Goal: Information Seeking & Learning: Learn about a topic

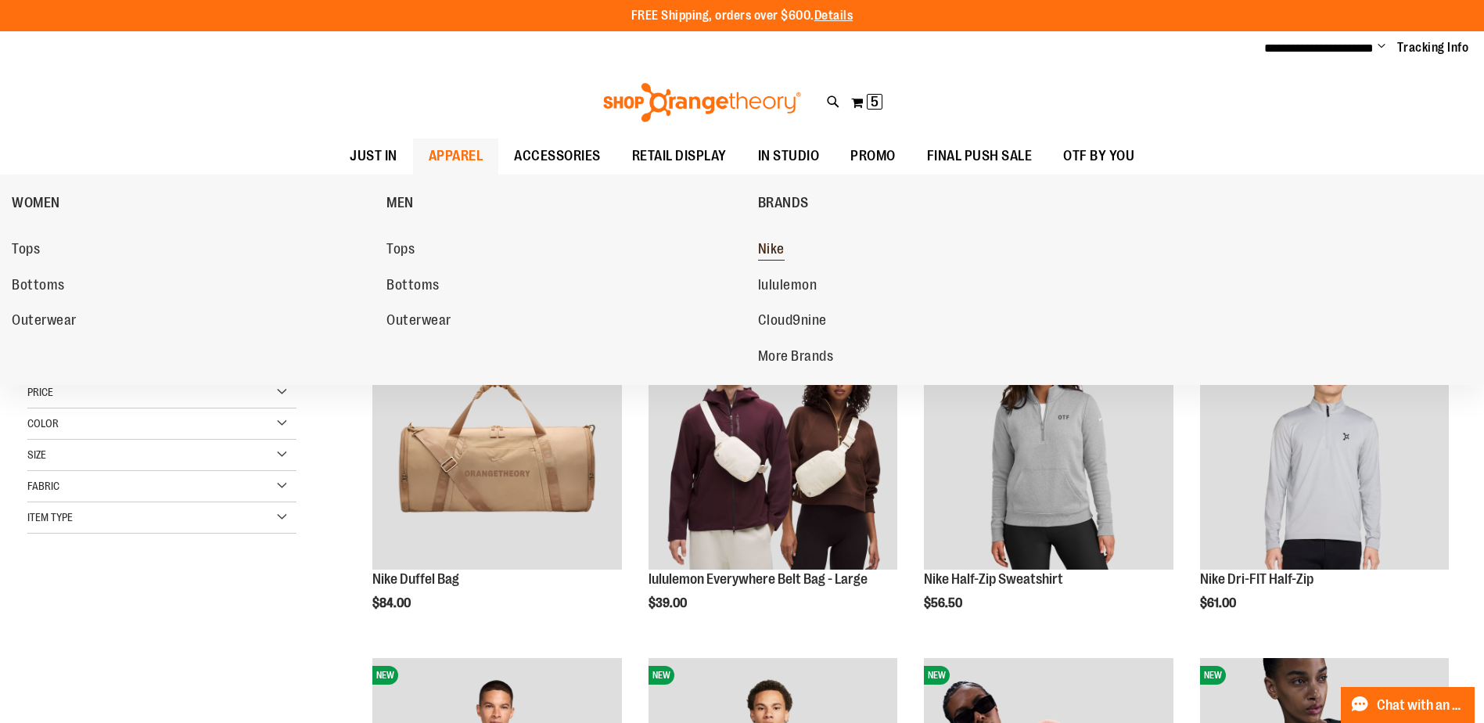
click at [781, 250] on span "Nike" at bounding box center [771, 251] width 27 height 20
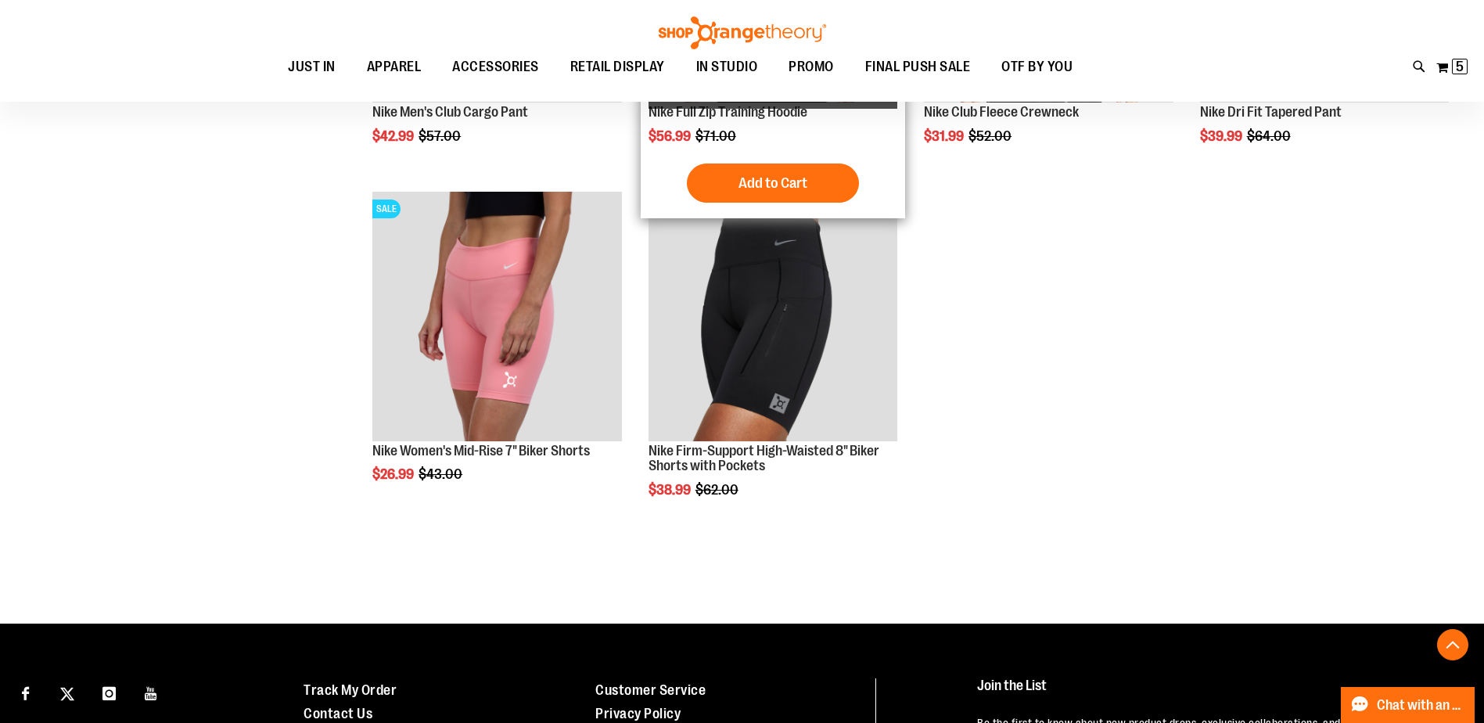
scroll to position [1877, 0]
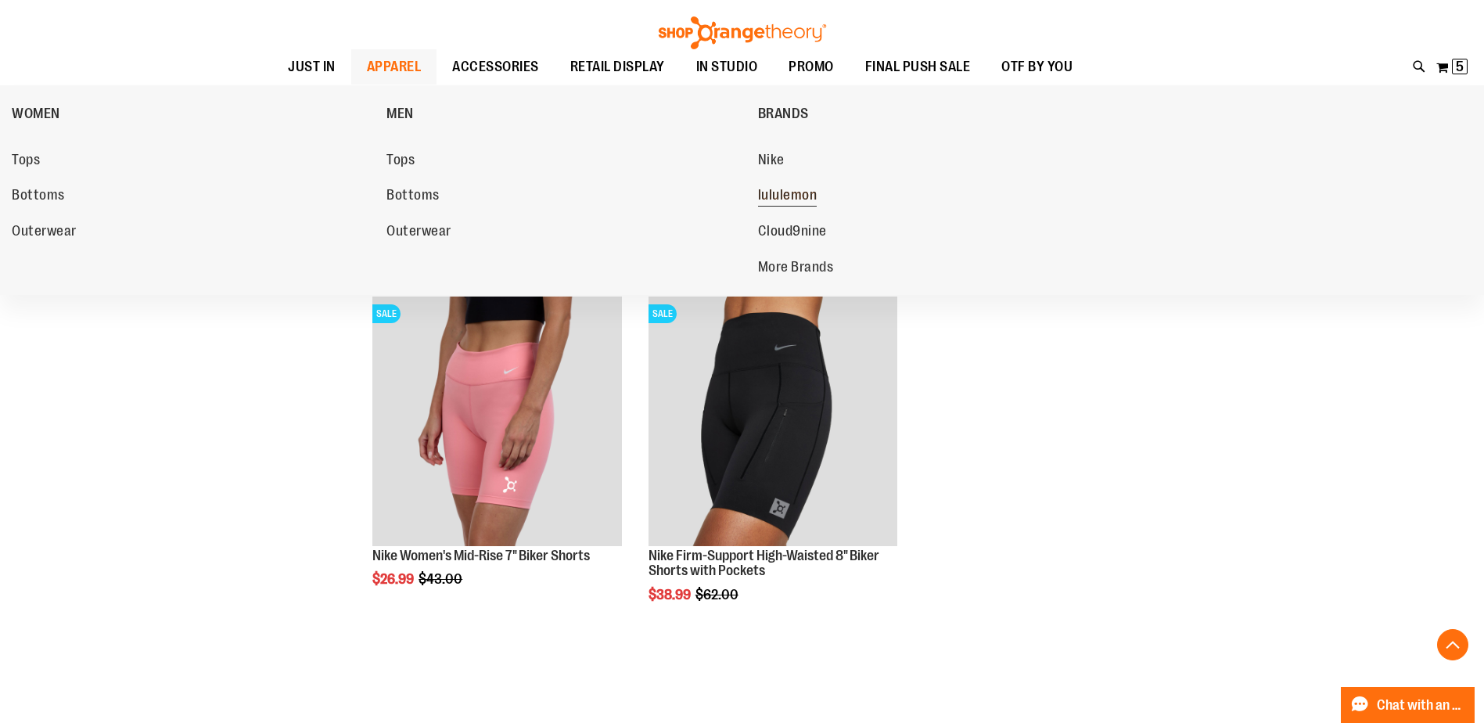
type input "**********"
click at [774, 193] on span "lululemon" at bounding box center [787, 197] width 59 height 20
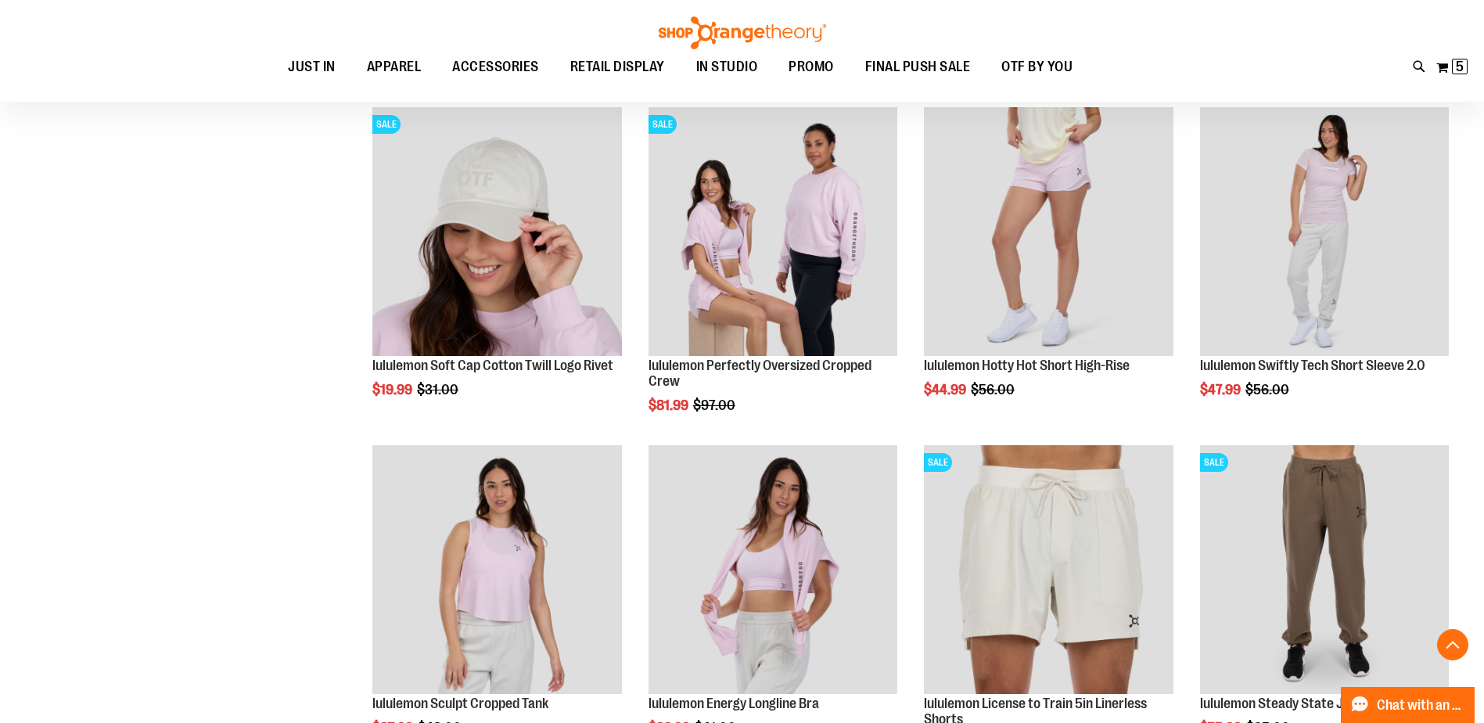
type input "**********"
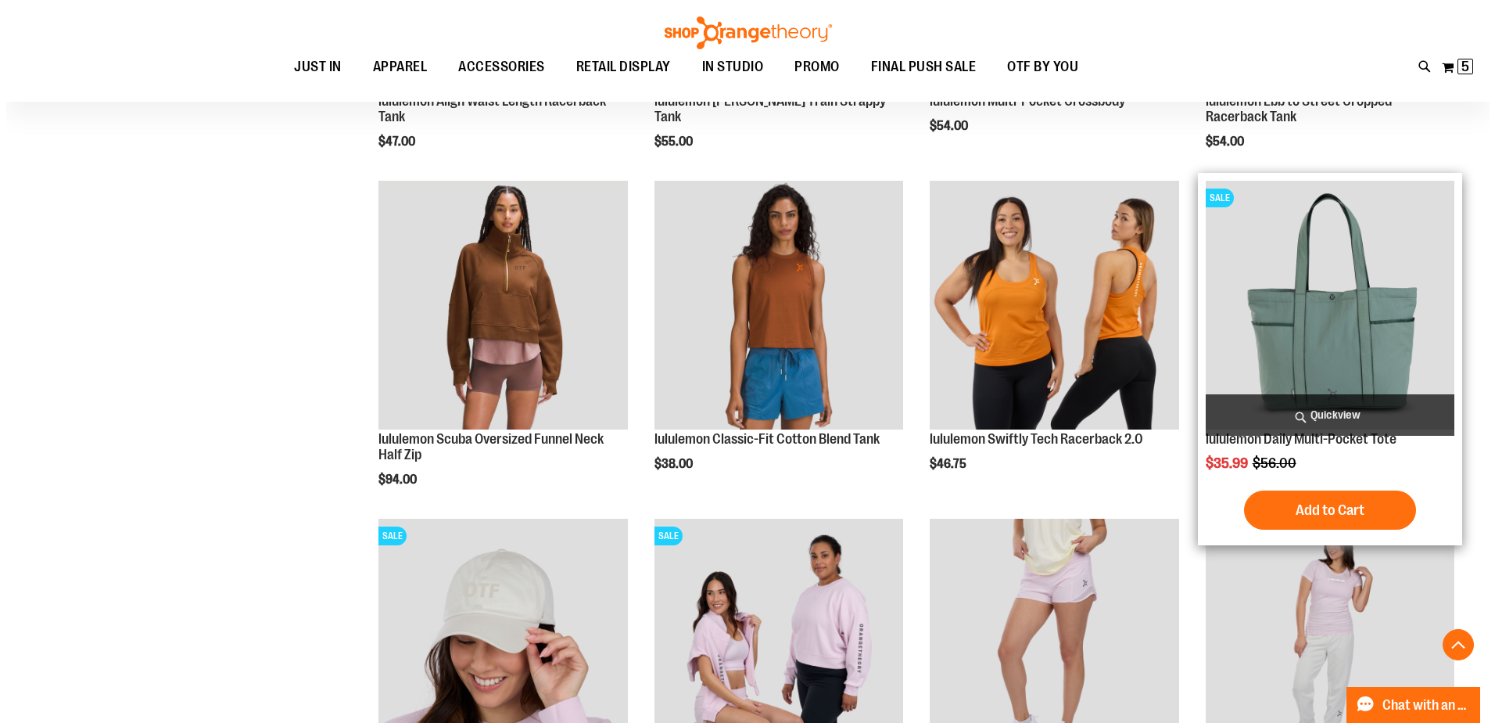
scroll to position [1104, 0]
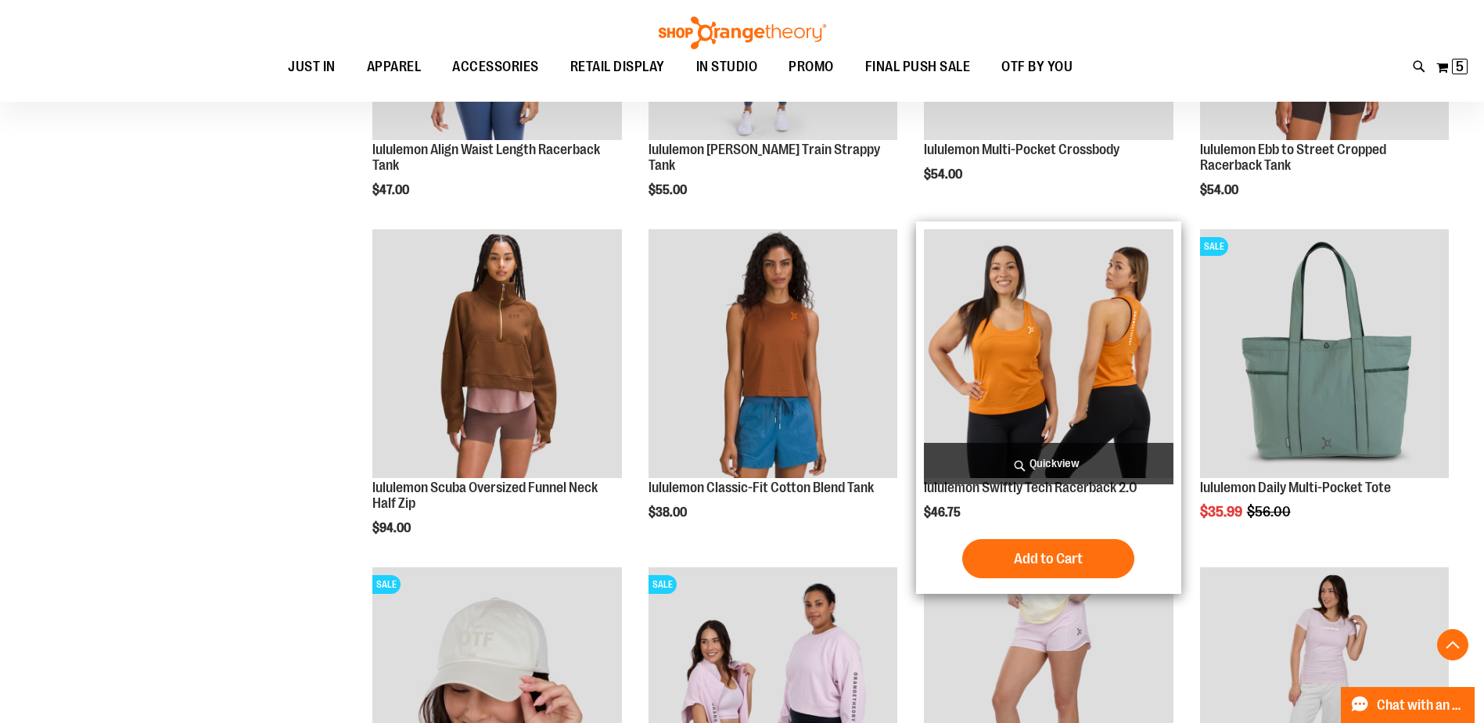
click at [1103, 463] on span "Quickview" at bounding box center [1048, 463] width 249 height 41
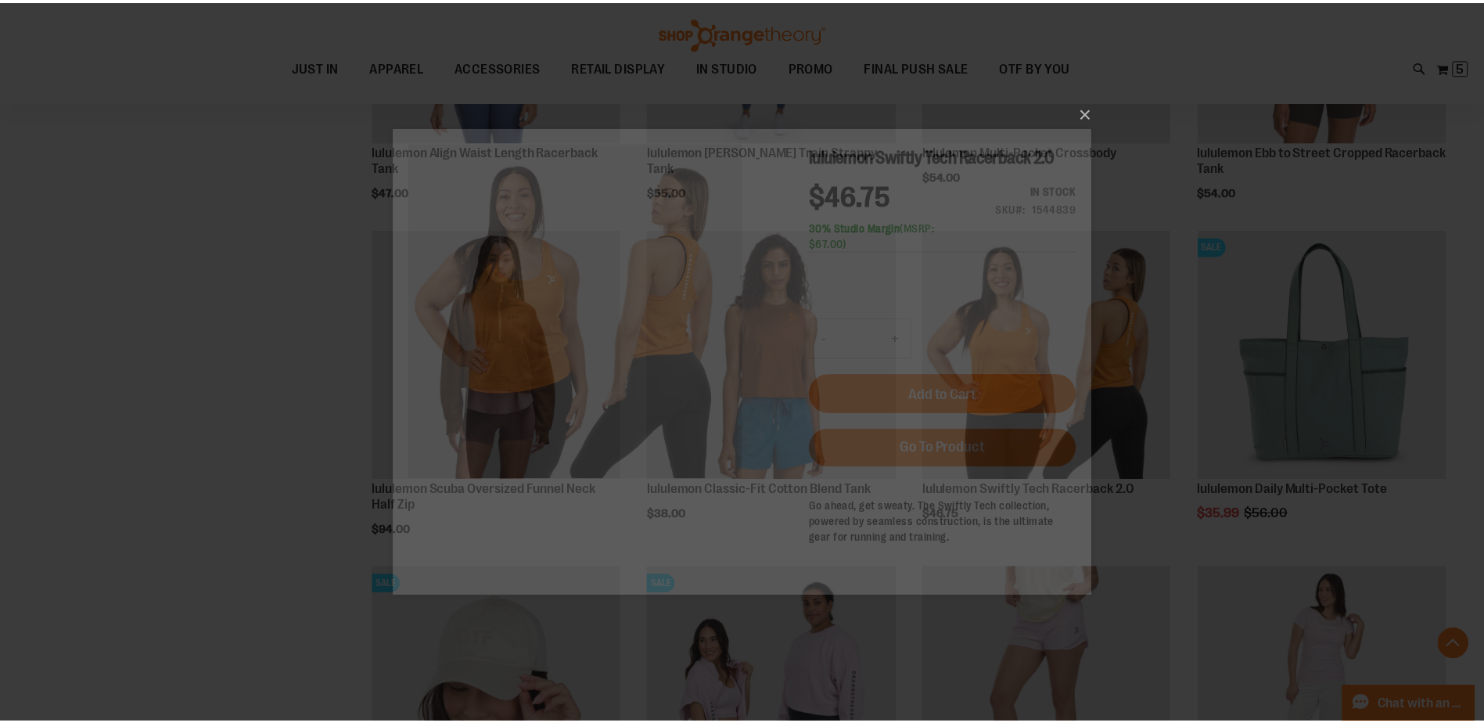
scroll to position [0, 0]
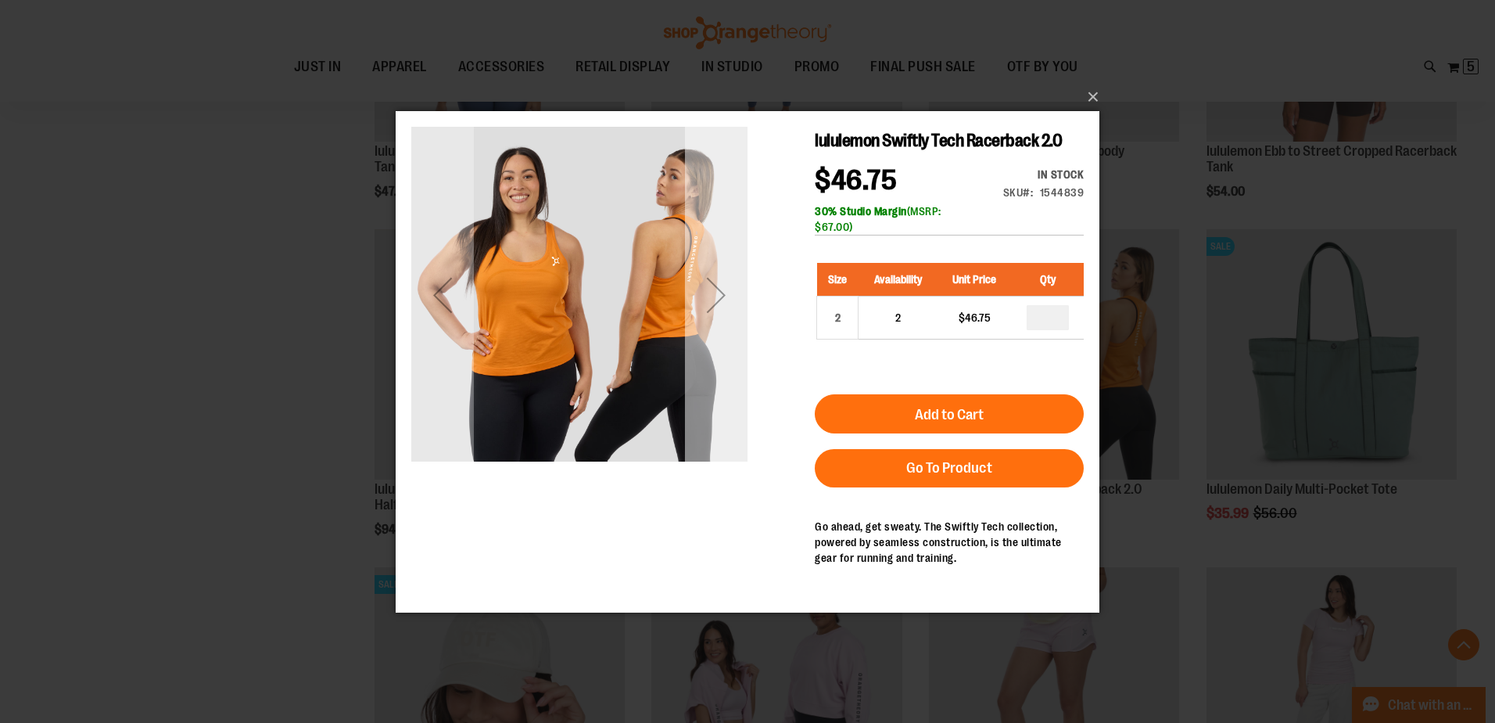
click at [737, 302] on div "Next" at bounding box center [716, 294] width 63 height 63
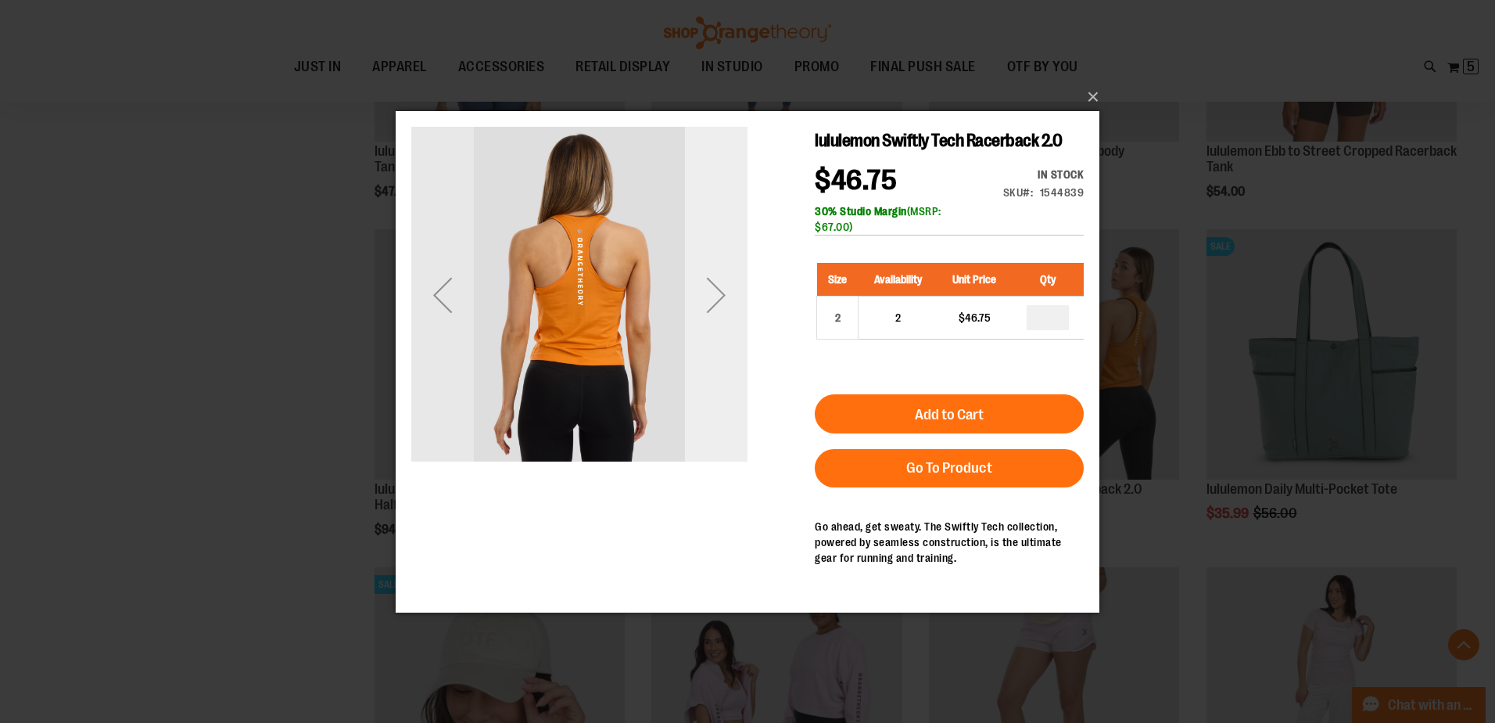
click at [729, 302] on div "Next" at bounding box center [716, 294] width 63 height 63
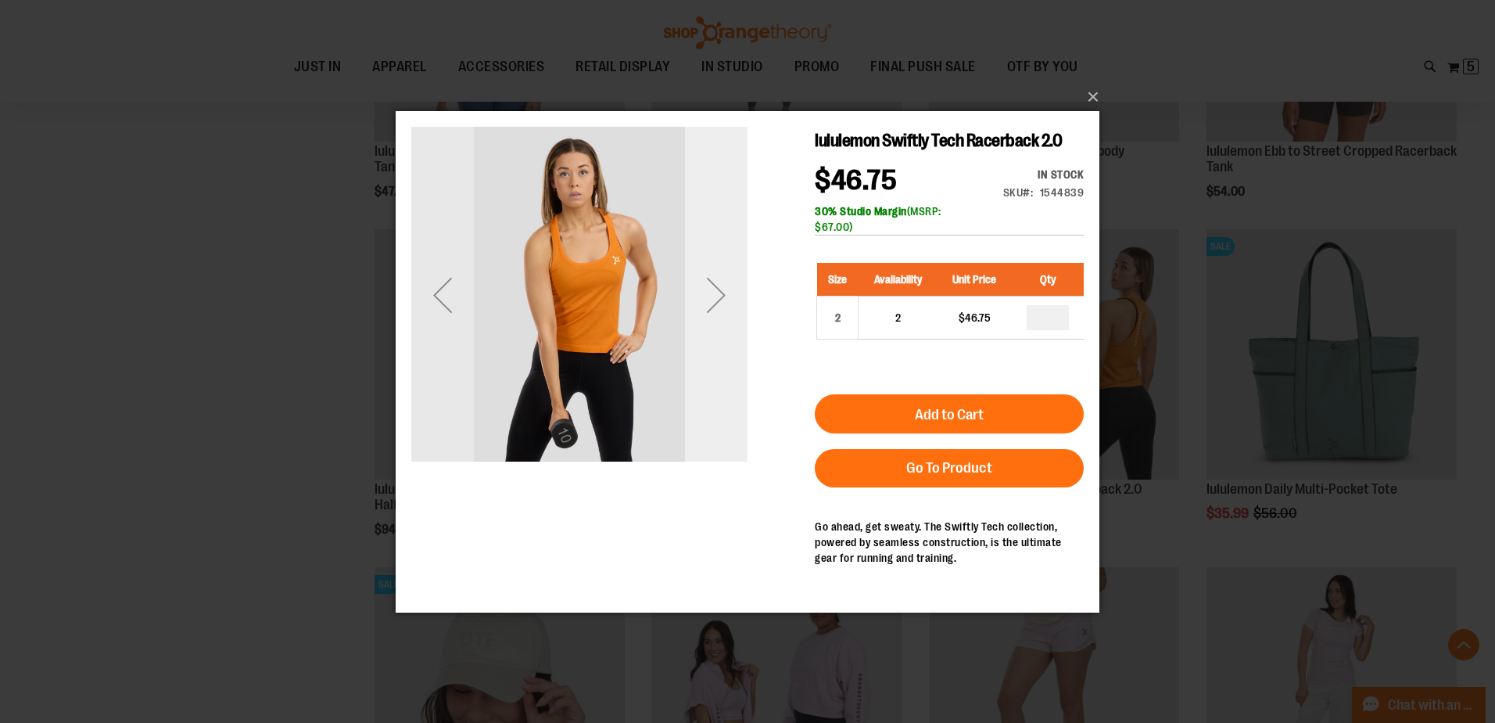
click at [723, 297] on div "Next" at bounding box center [716, 294] width 63 height 63
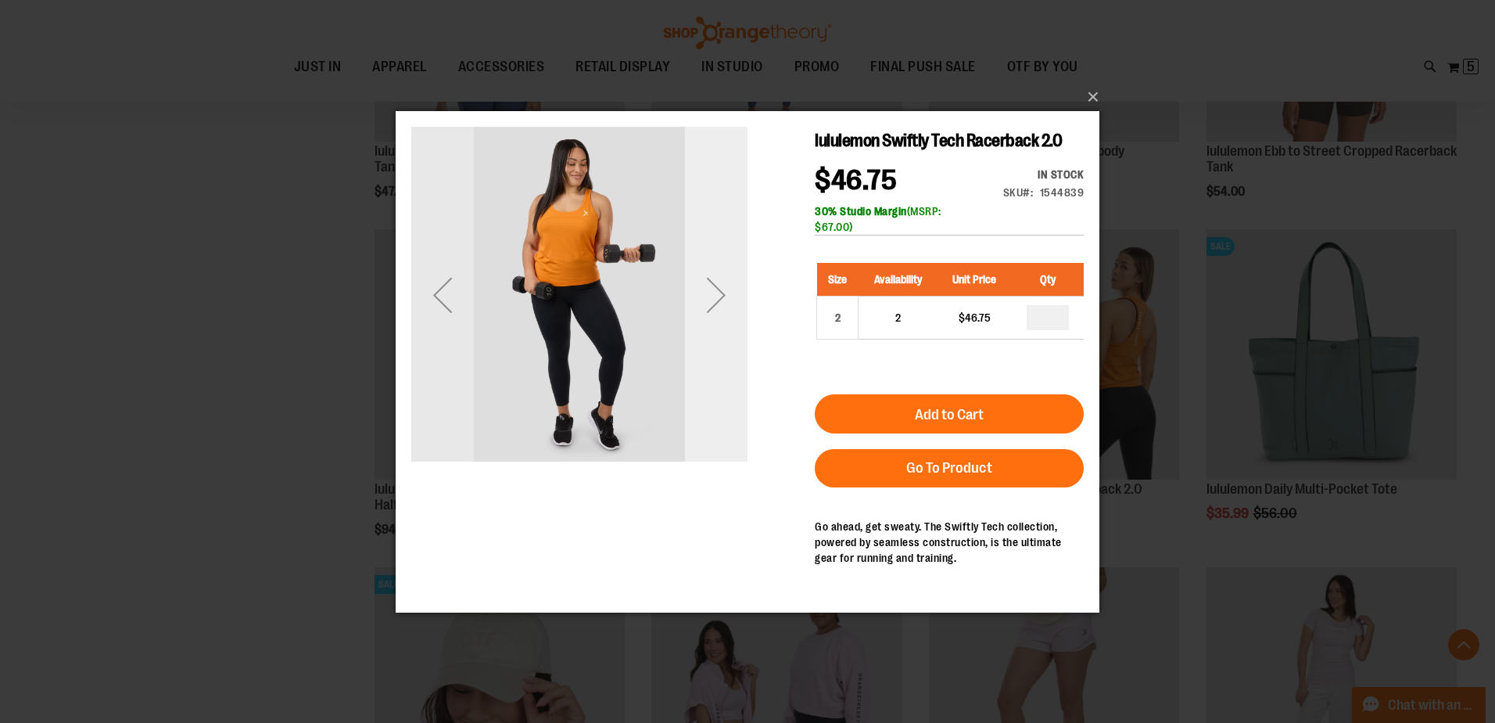
click at [723, 297] on div "Next" at bounding box center [716, 294] width 63 height 63
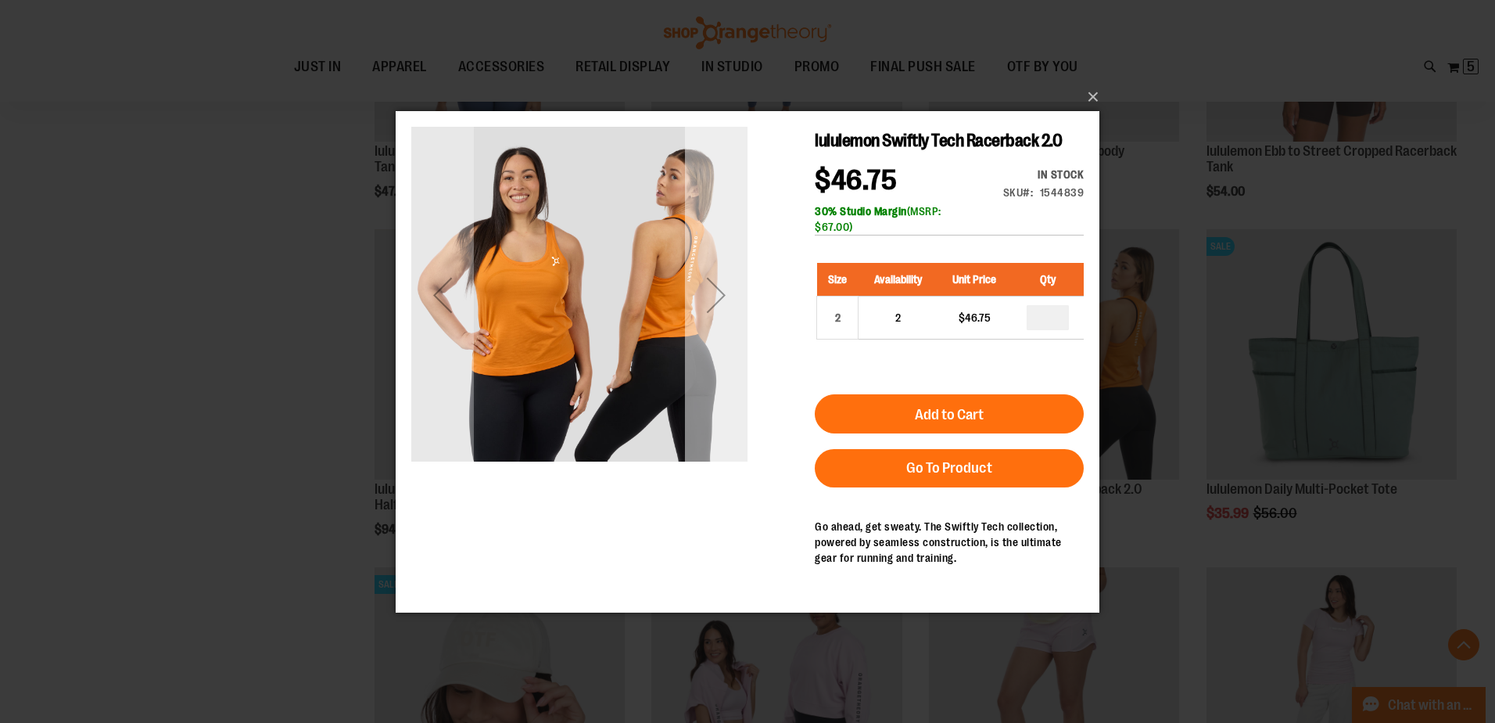
click at [729, 289] on div "Next" at bounding box center [716, 294] width 63 height 63
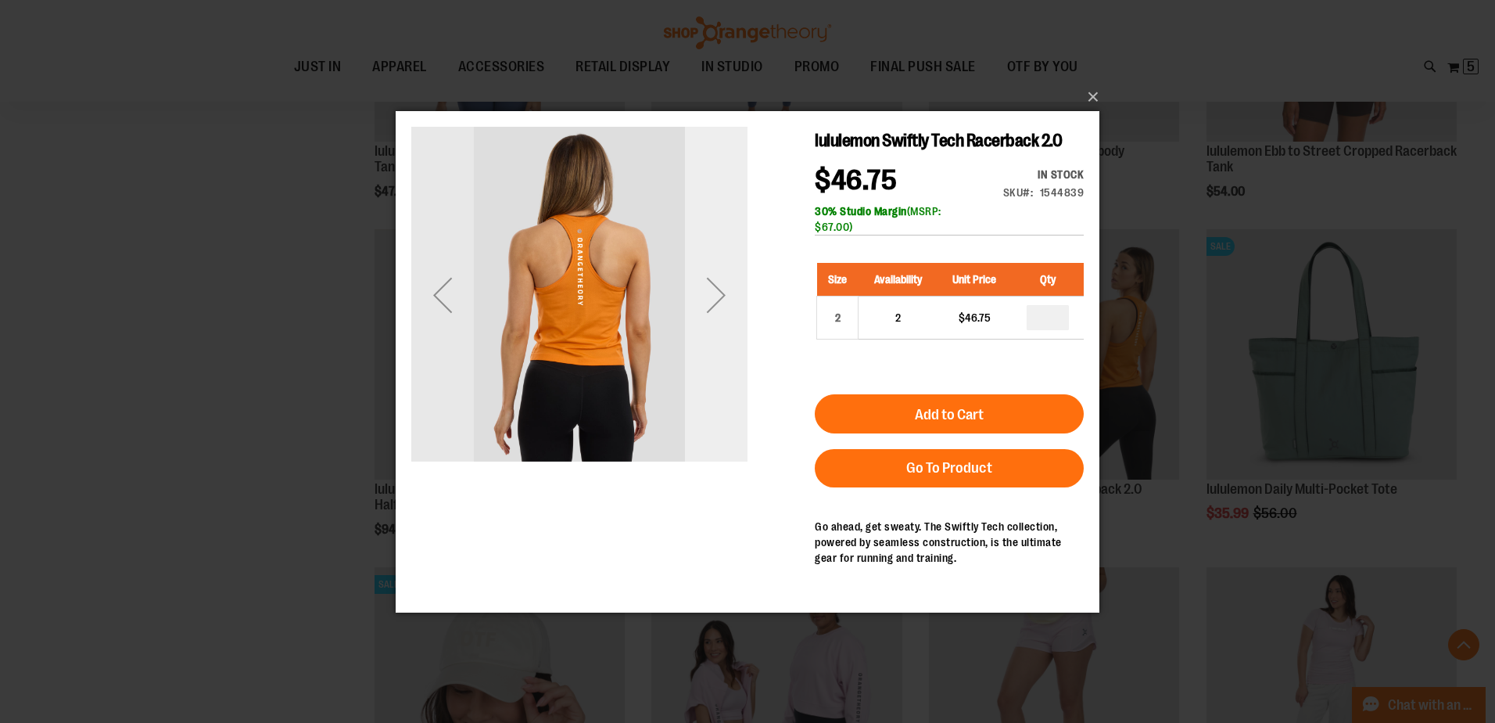
click at [726, 289] on div "Next" at bounding box center [716, 294] width 63 height 63
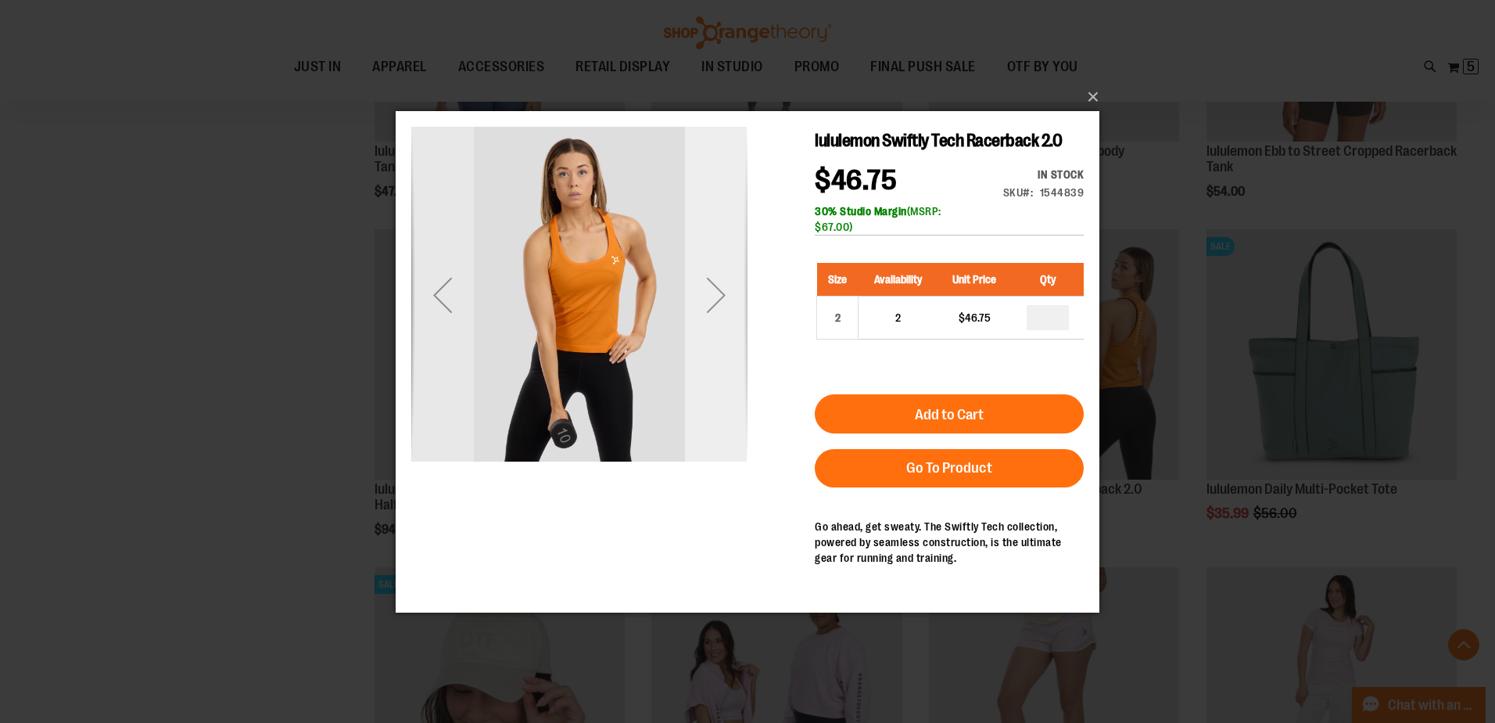
click at [698, 286] on div "Next" at bounding box center [716, 294] width 63 height 63
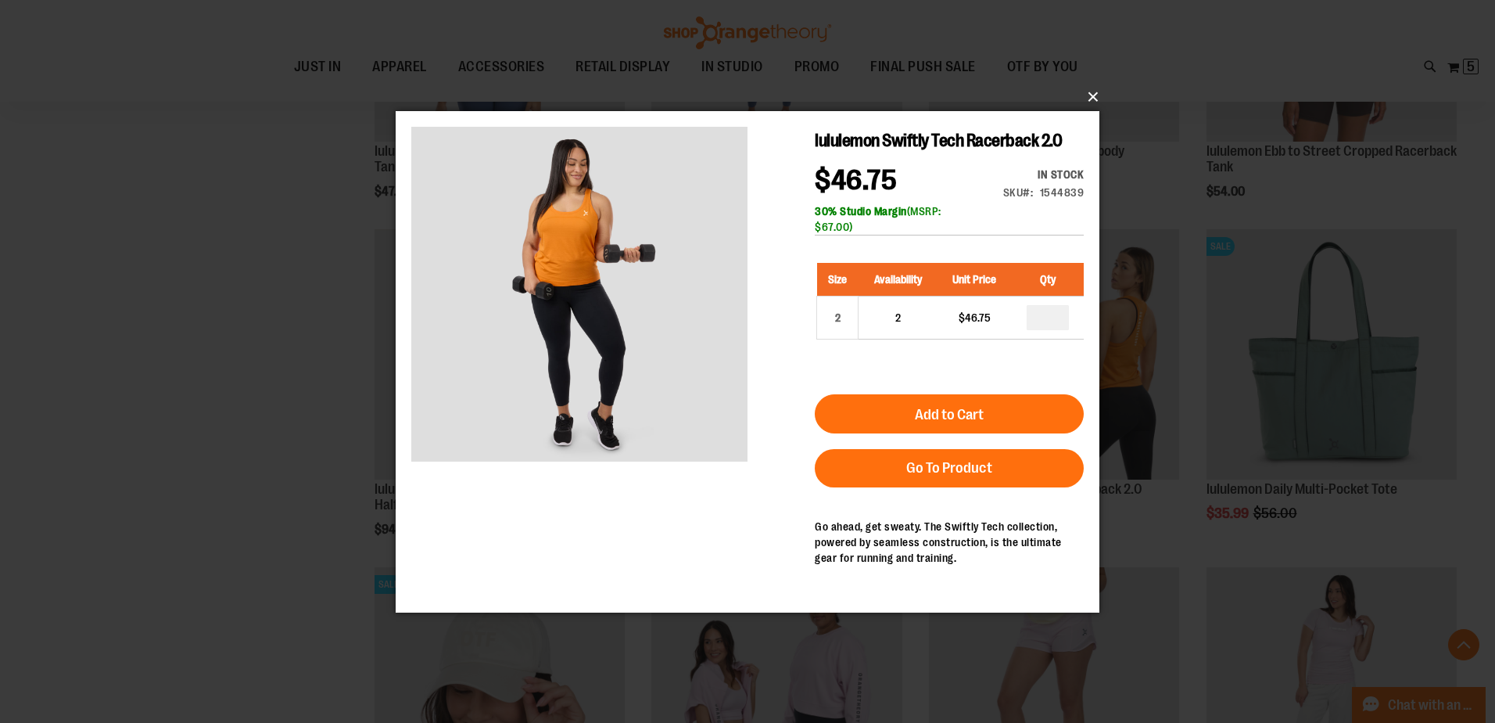
click at [1091, 94] on button "×" at bounding box center [752, 97] width 704 height 34
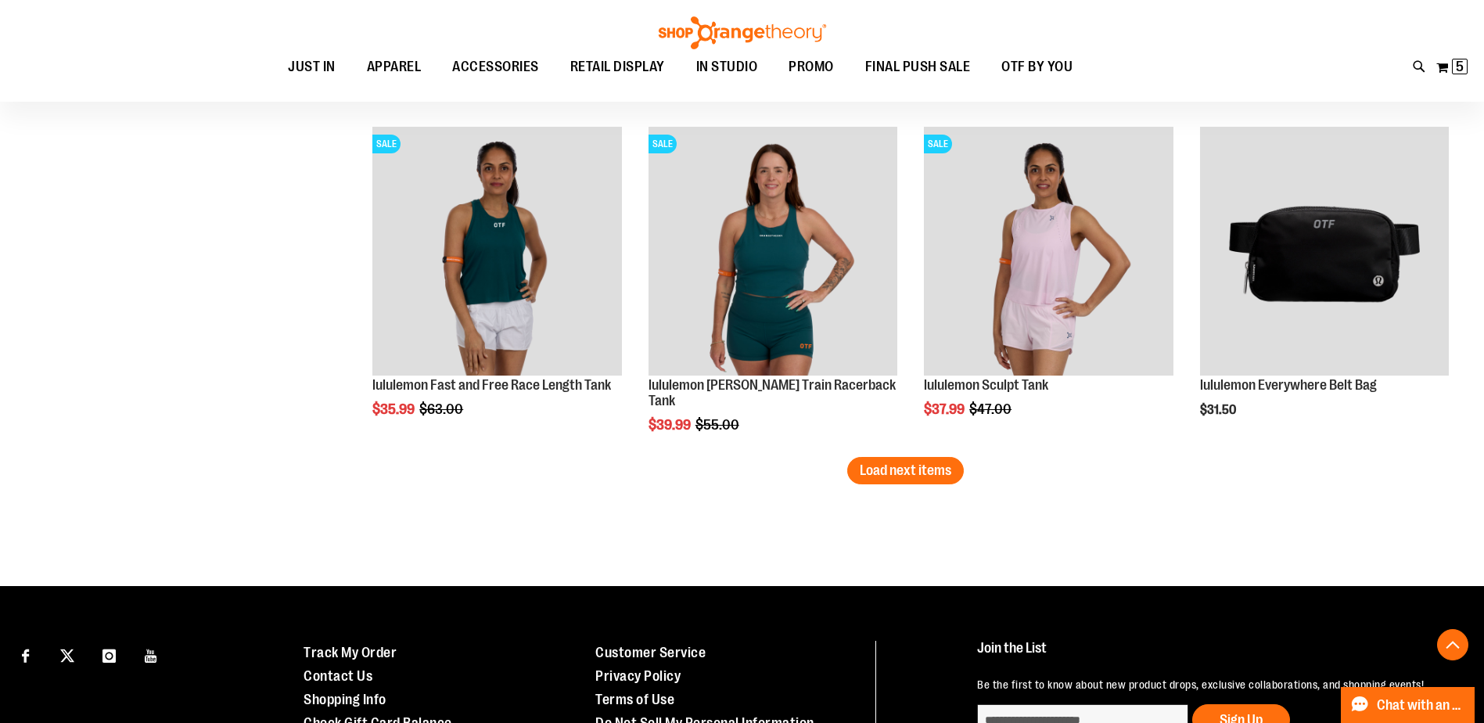
scroll to position [2903, 0]
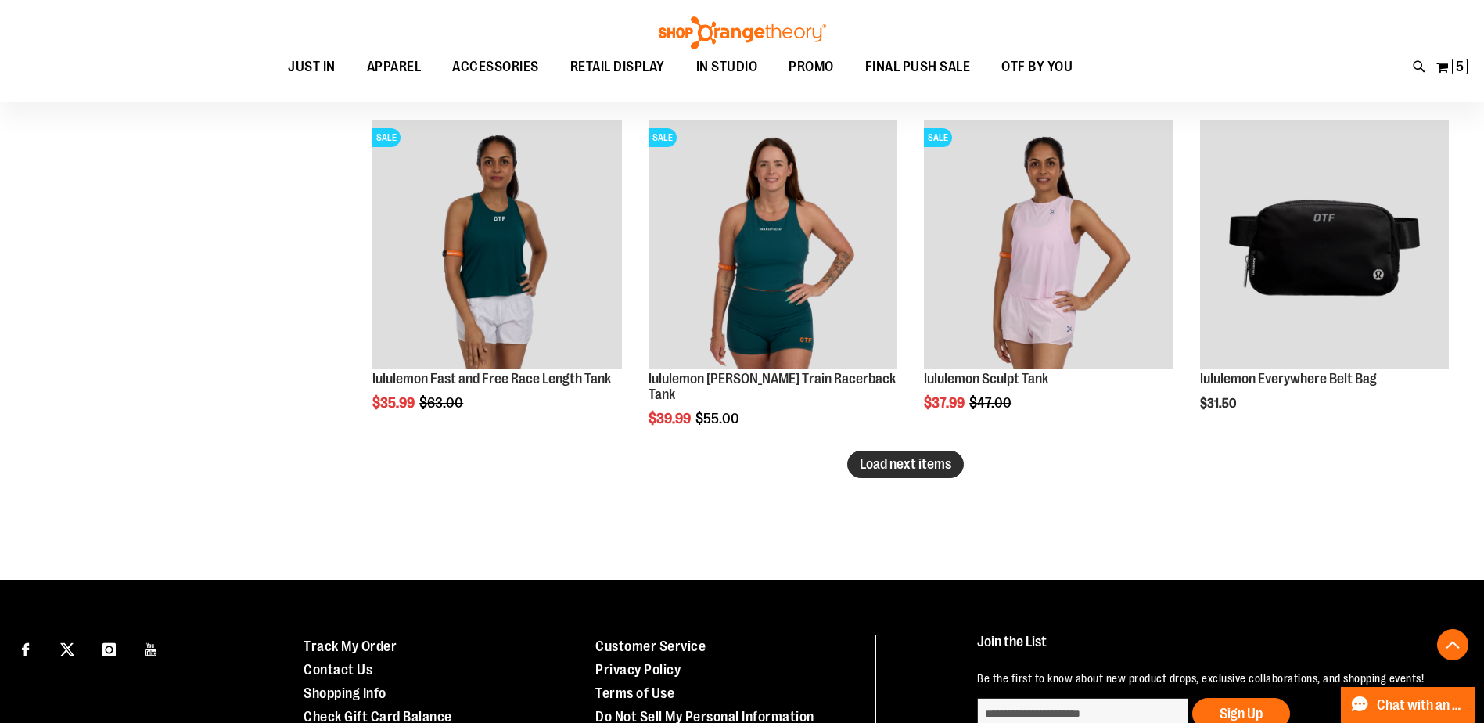
click at [888, 465] on span "Load next items" at bounding box center [906, 464] width 92 height 16
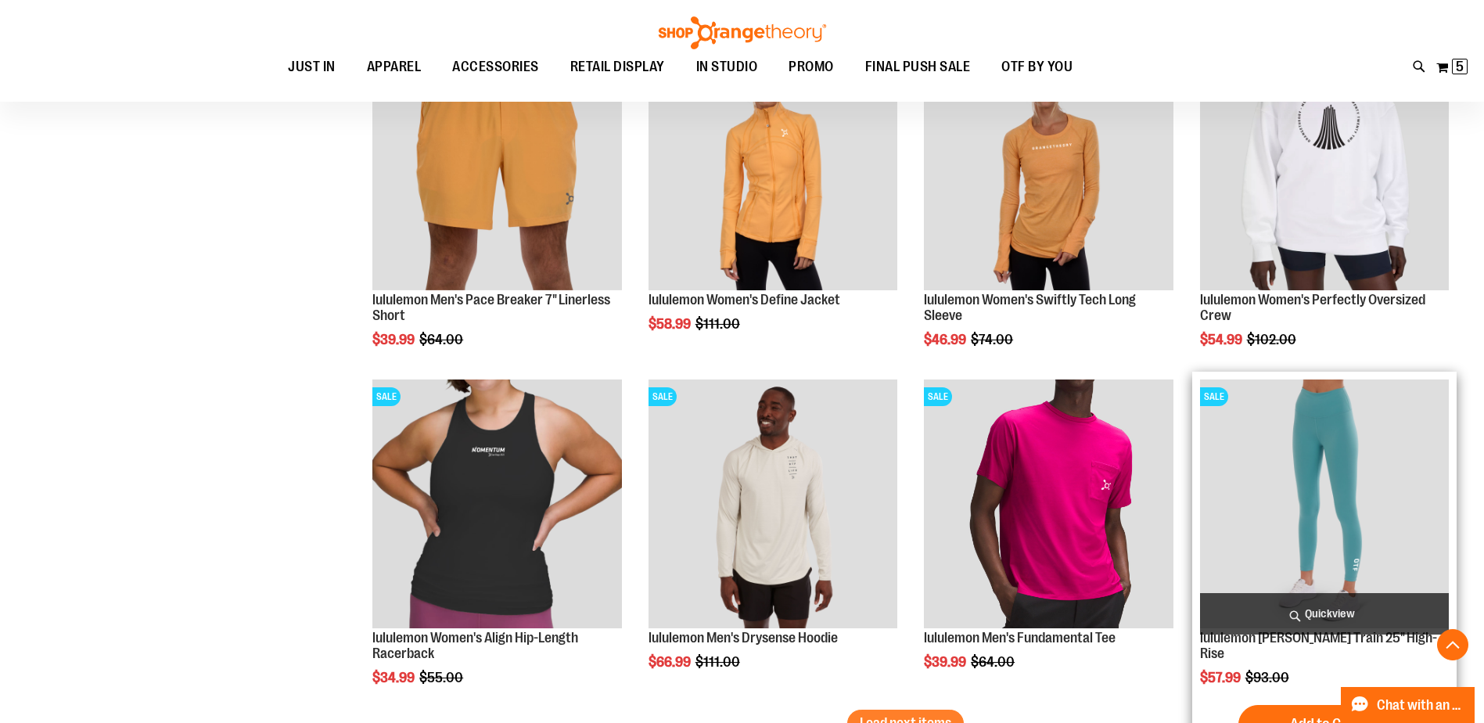
scroll to position [3900, 0]
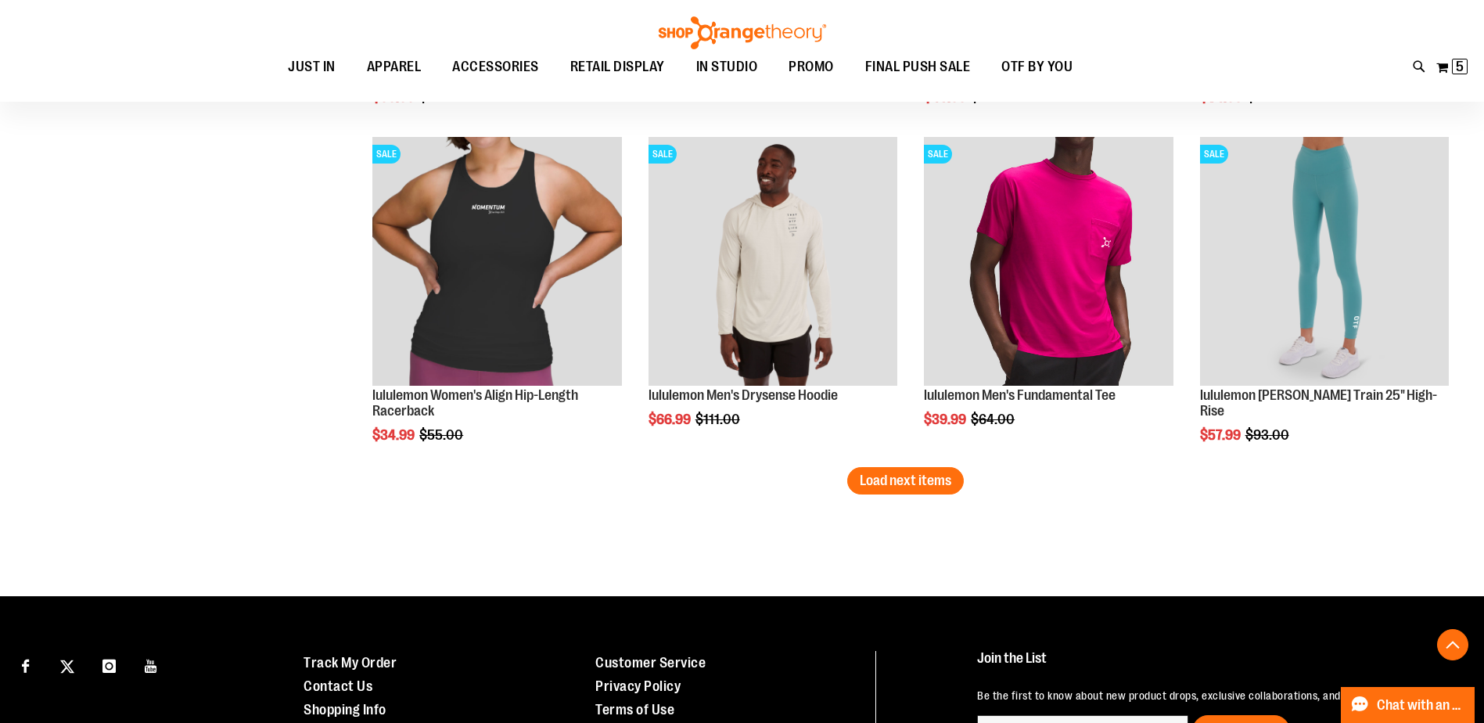
click at [932, 491] on button "Load next items" at bounding box center [905, 480] width 117 height 27
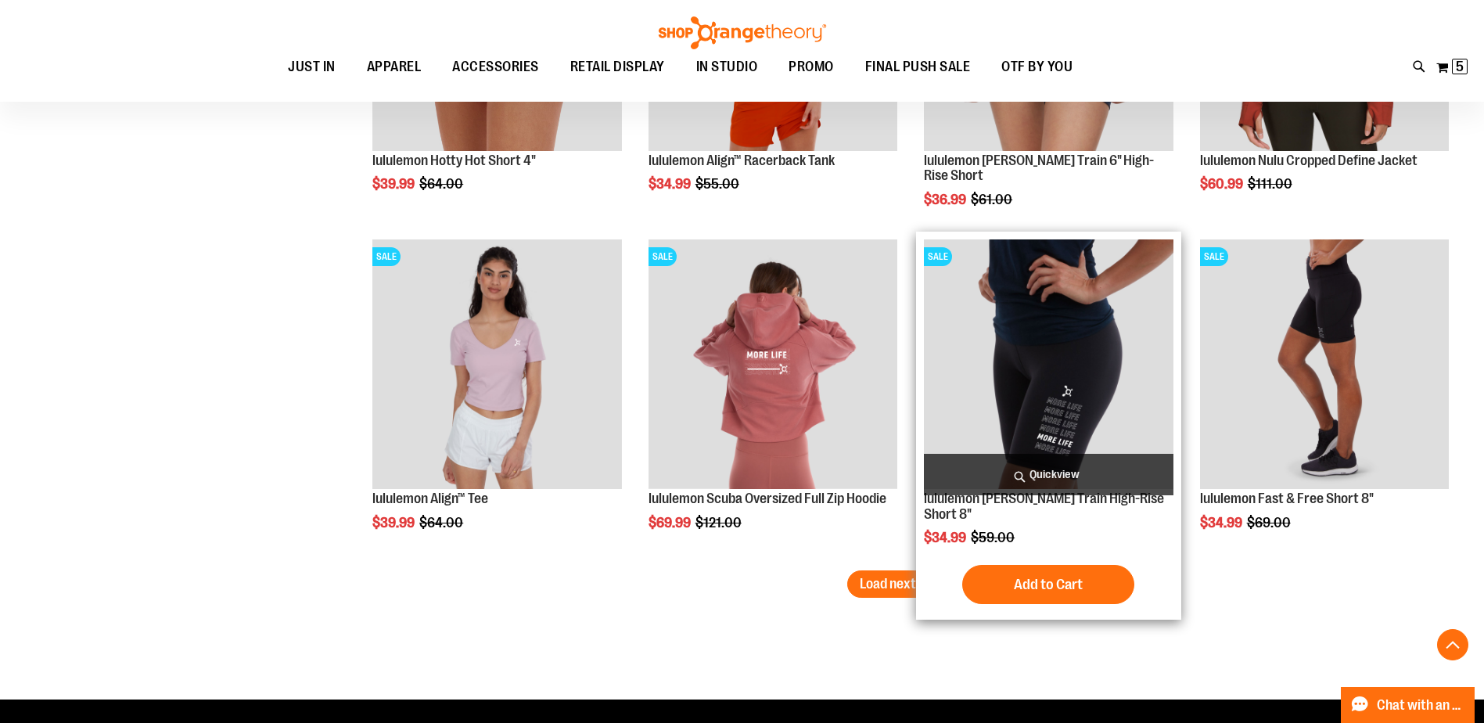
scroll to position [4838, 0]
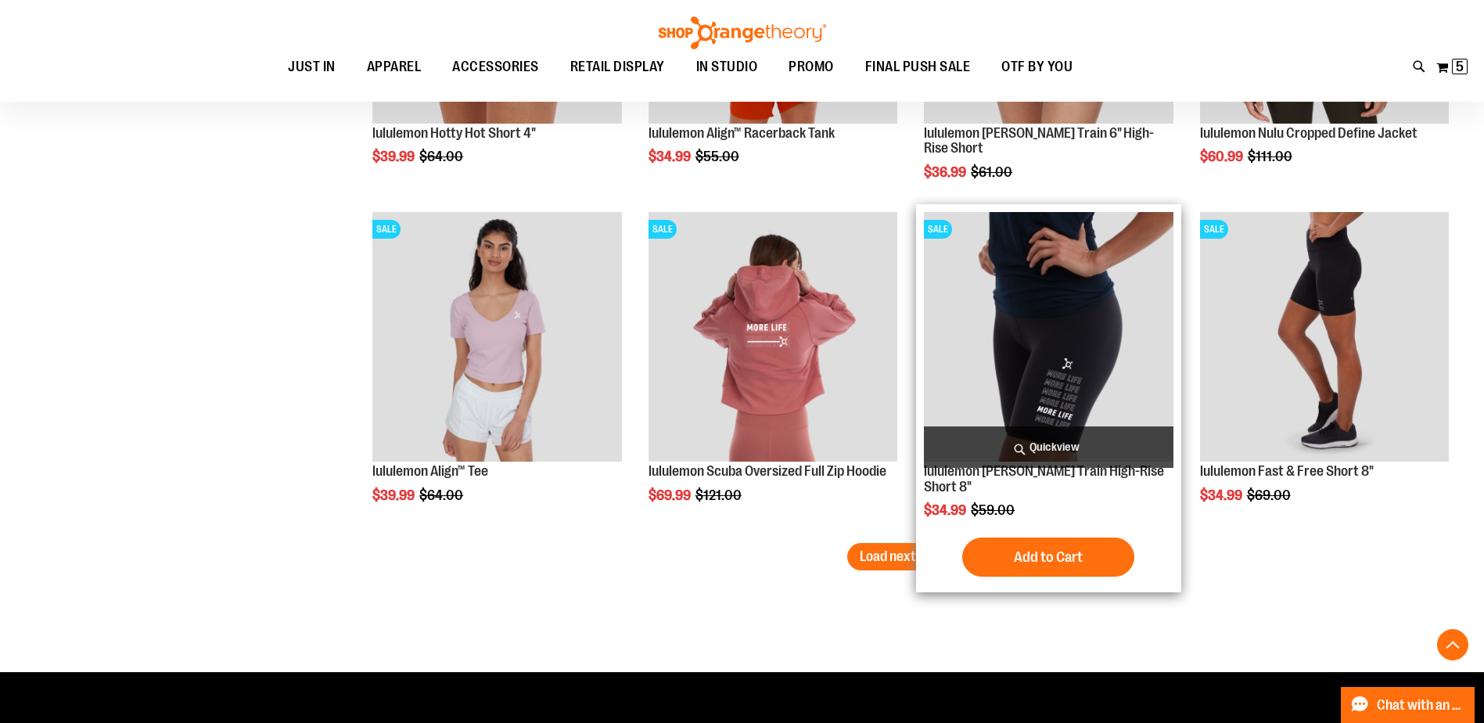
click at [919, 540] on div "SALE lululemon Wunder Train High-Rise Short 8" $34.99 Regular Price $59.00 Quic…" at bounding box center [1048, 398] width 264 height 388
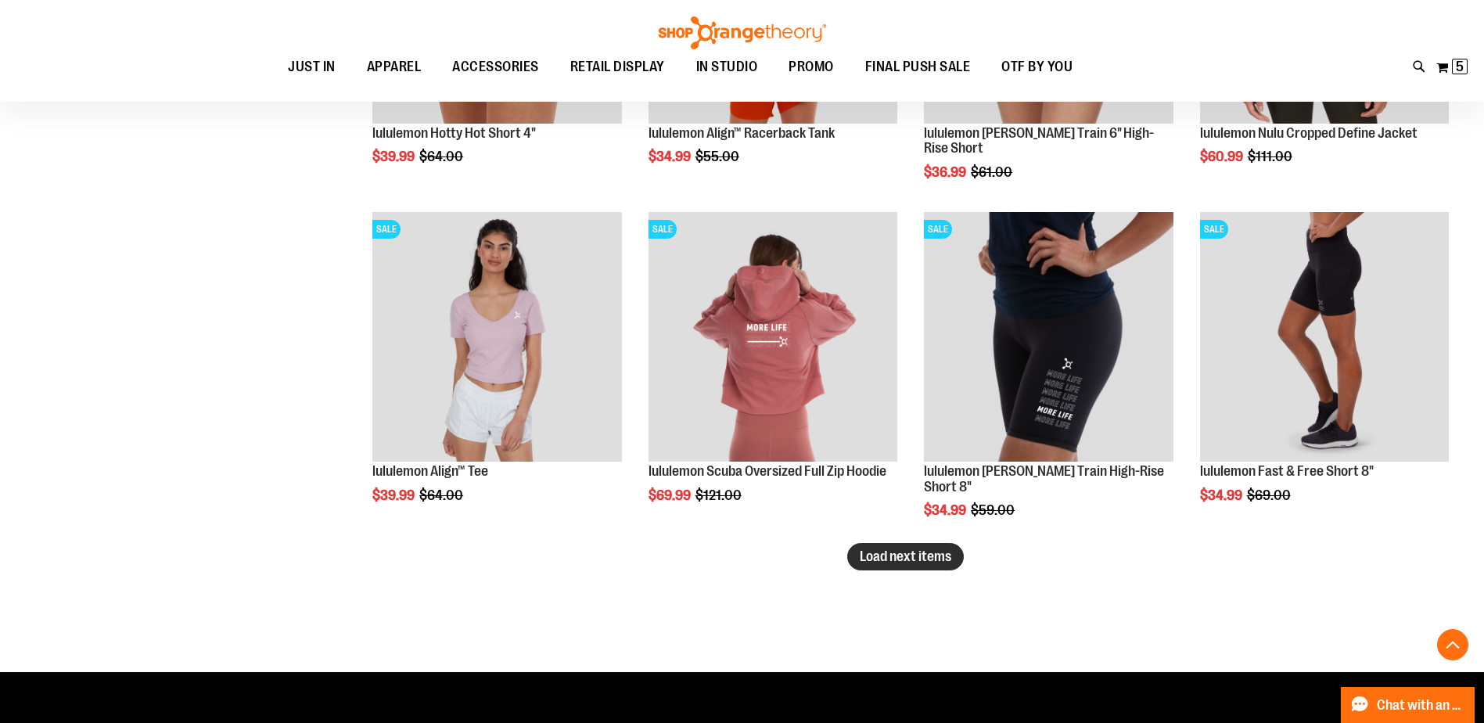
click at [910, 555] on span "Load next items" at bounding box center [906, 556] width 92 height 16
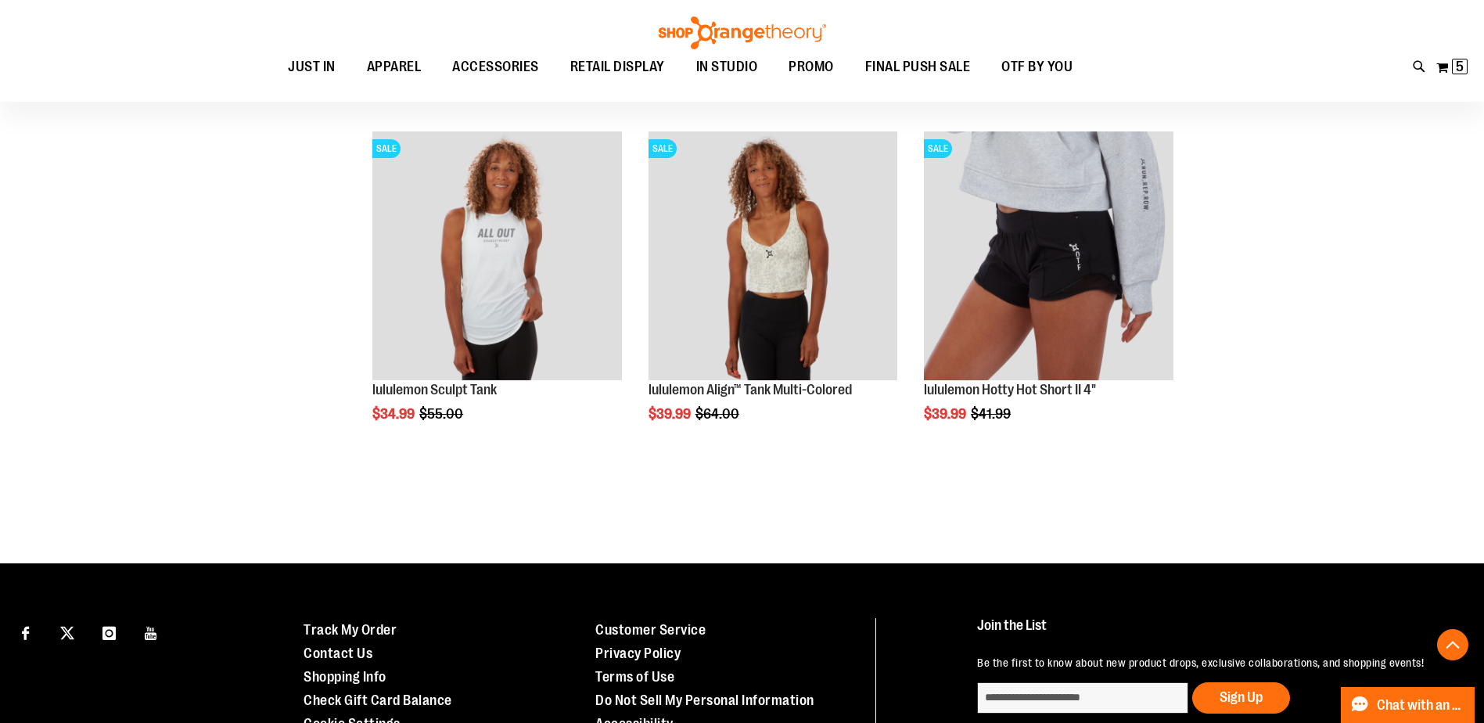
scroll to position [6066, 0]
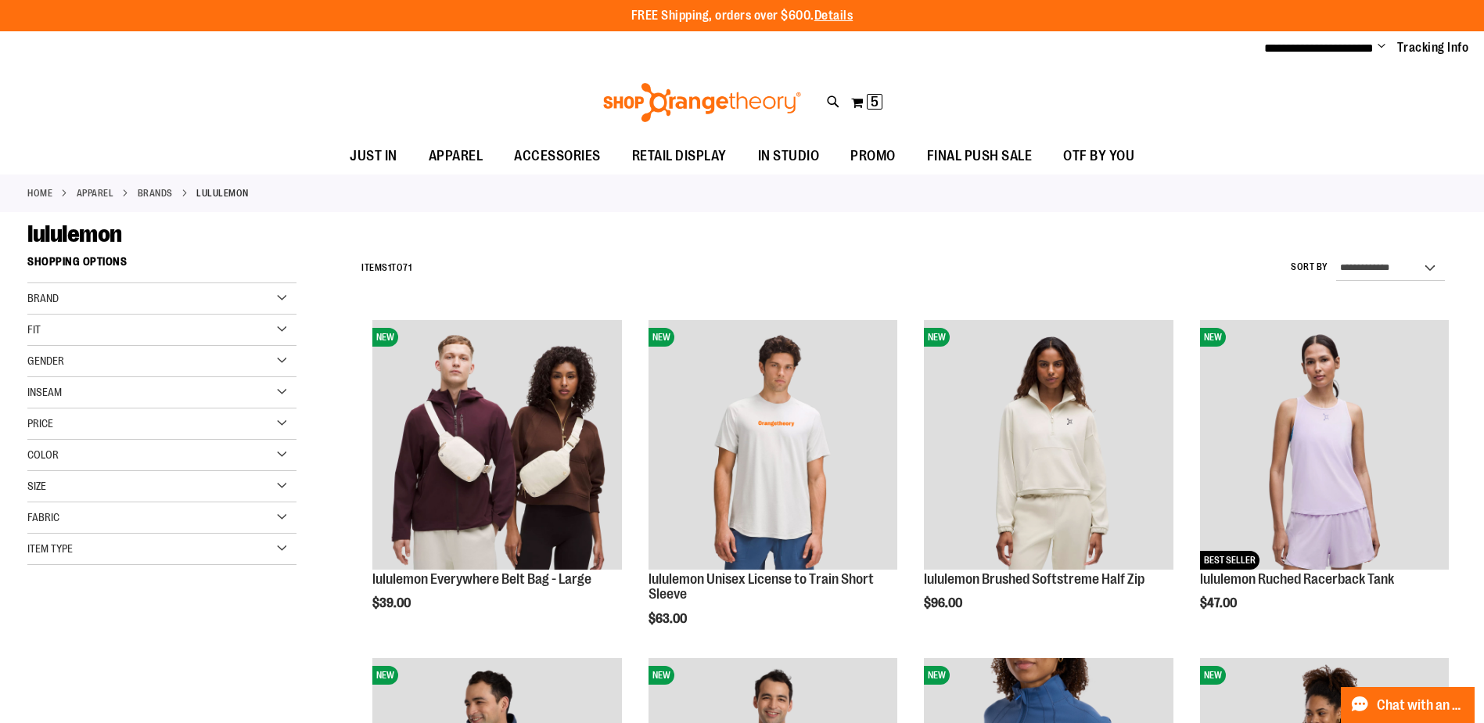
drag, startPoint x: 1270, startPoint y: 240, endPoint x: 407, endPoint y: 248, distance: 863.5
drag, startPoint x: 316, startPoint y: 188, endPoint x: 681, endPoint y: 124, distance: 370.9
click at [318, 188] on div "Home APPAREL BRANDS lululemon" at bounding box center [742, 193] width 1484 height 38
click at [839, 98] on icon at bounding box center [833, 102] width 13 height 18
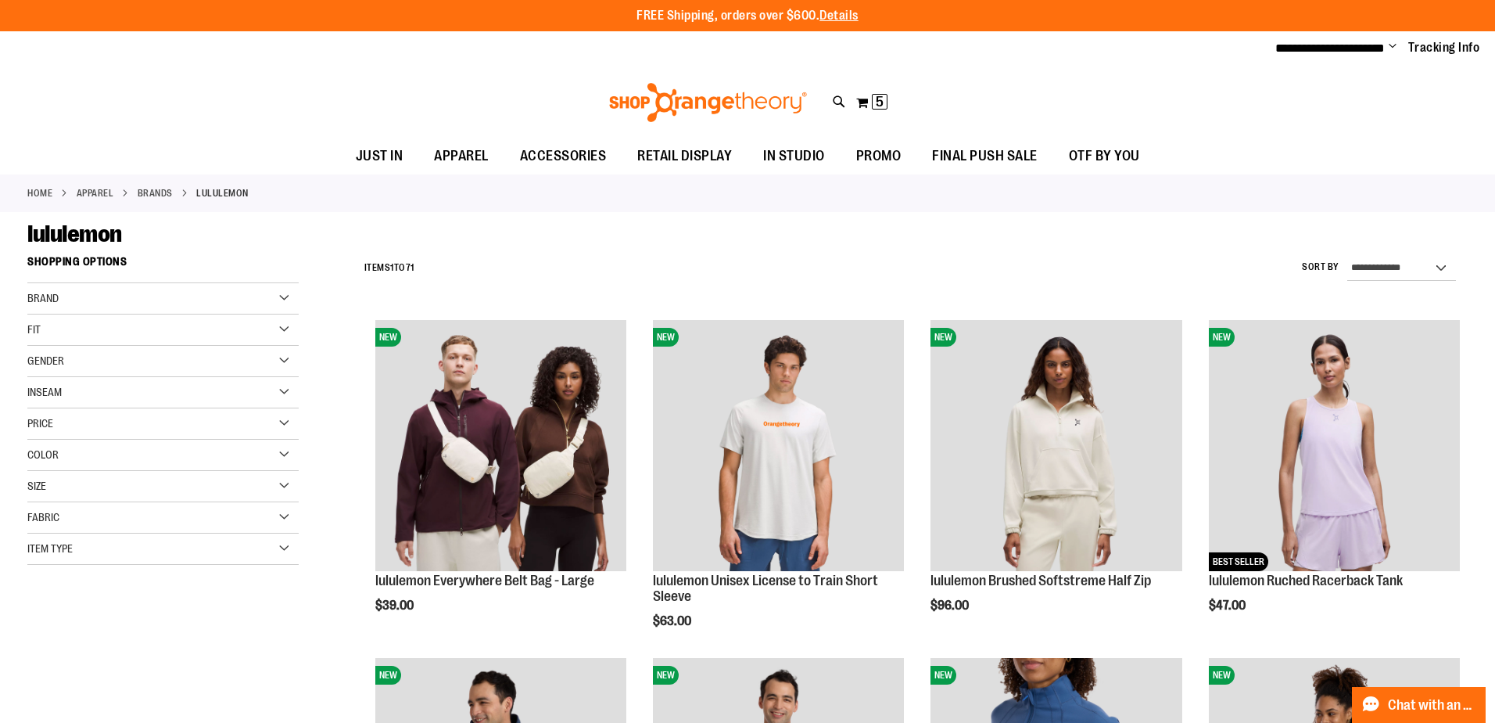
click at [727, 100] on input "Search" at bounding box center [748, 89] width 1187 height 52
type input "*"
type input "**********"
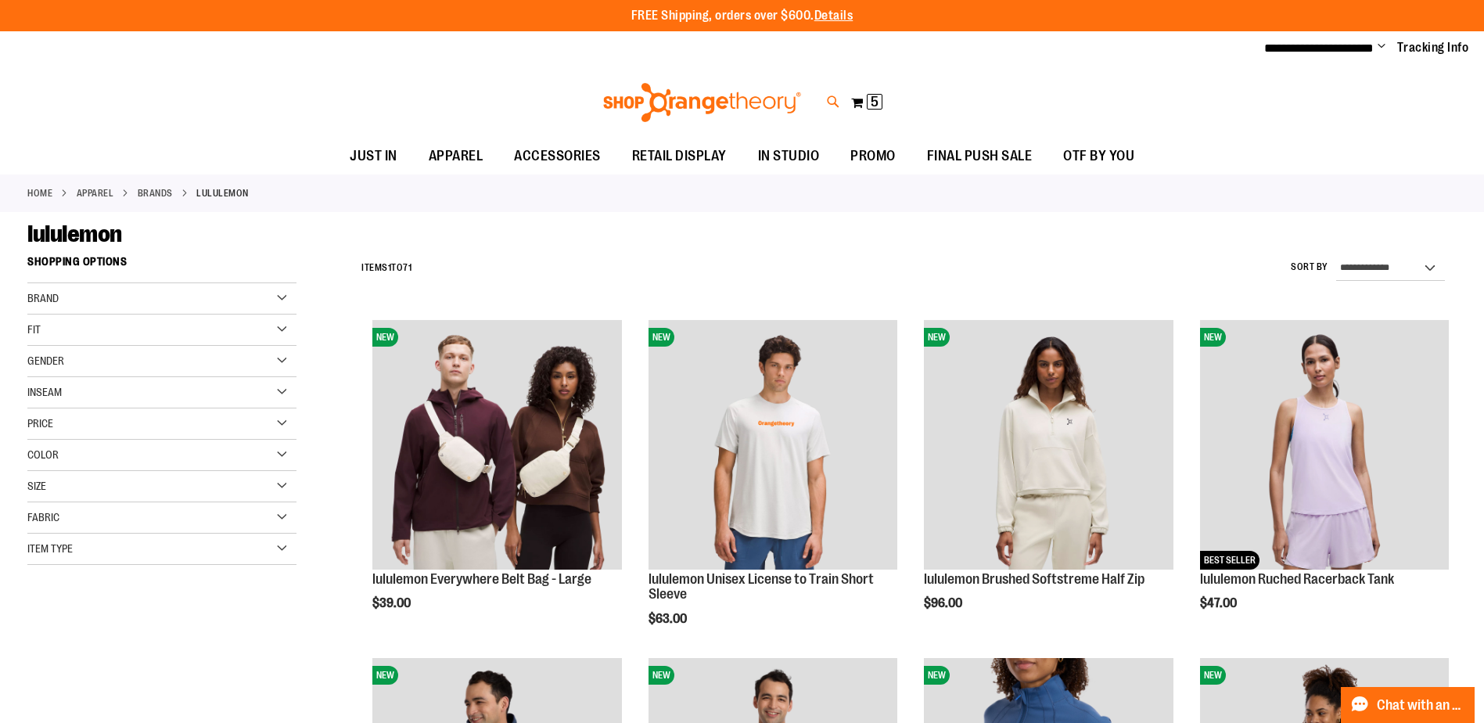
type input "**********"
click at [830, 95] on icon at bounding box center [833, 102] width 13 height 18
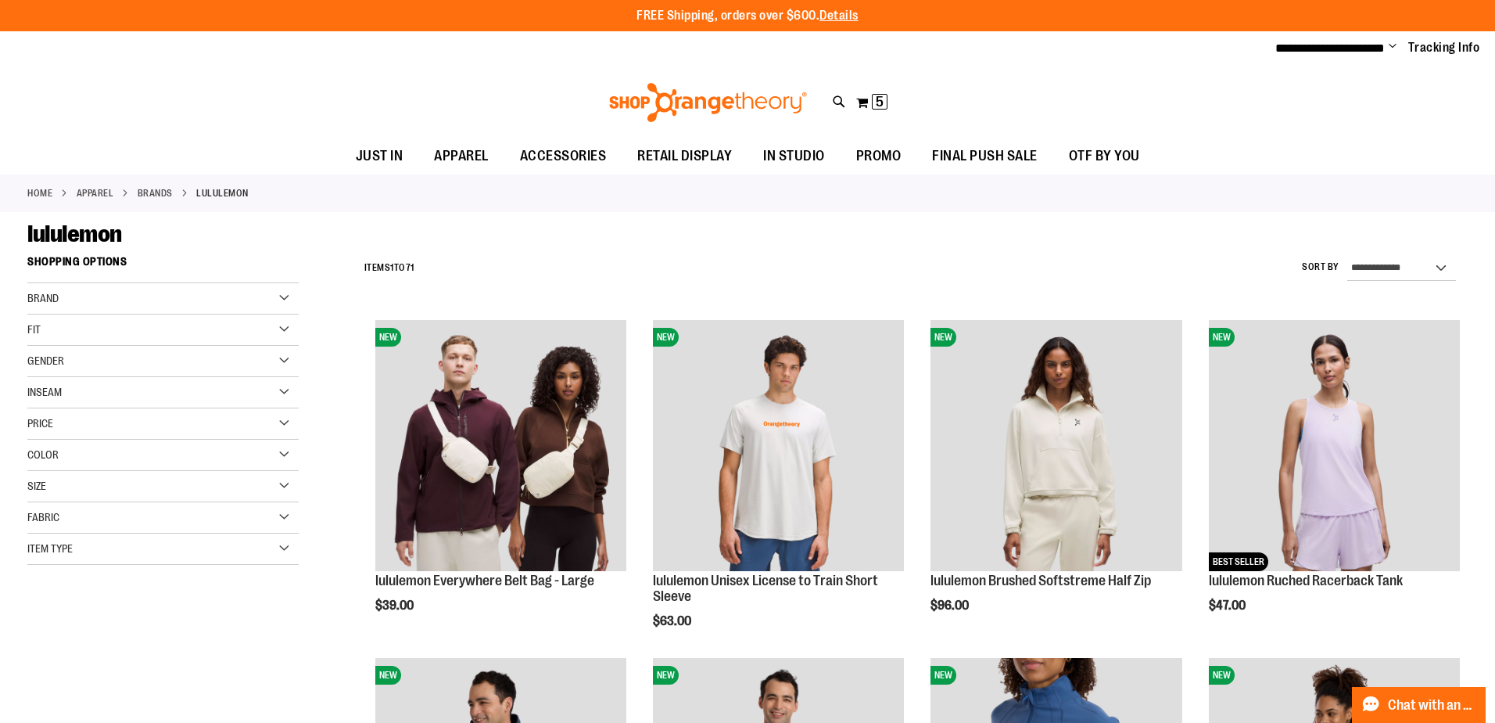
click at [441, 94] on input "Search" at bounding box center [748, 89] width 1187 height 52
click at [440, 94] on input "Search" at bounding box center [748, 89] width 1187 height 52
click at [1322, 89] on button "submit" at bounding box center [1314, 89] width 47 height 47
type input "**********"
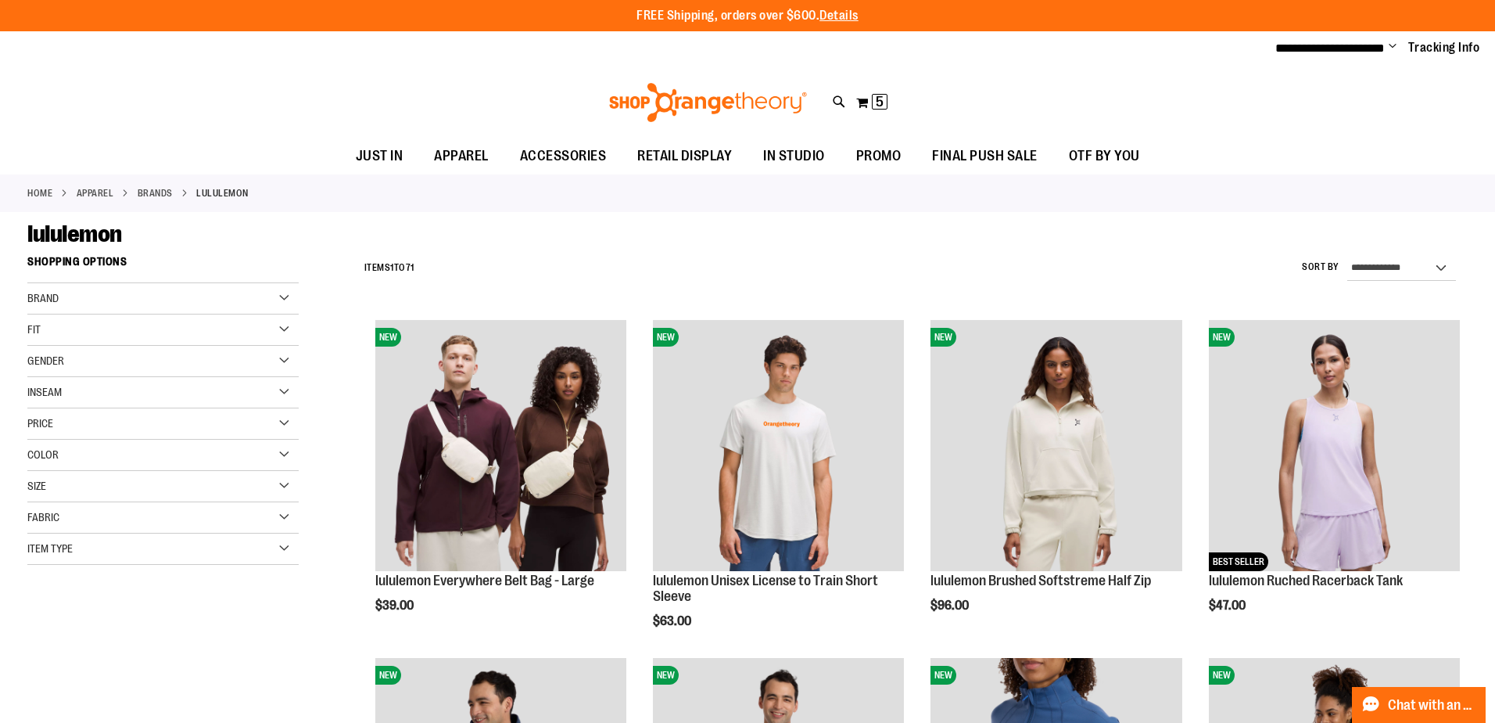
scroll to position [106, 0]
click at [209, 607] on link "See all results" at bounding box center [198, 604] width 70 height 13
